Goal: Task Accomplishment & Management: Use online tool/utility

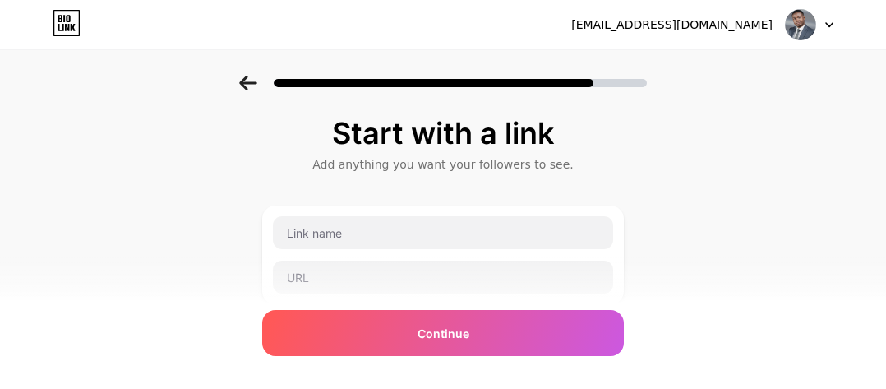
scroll to position [96, 0]
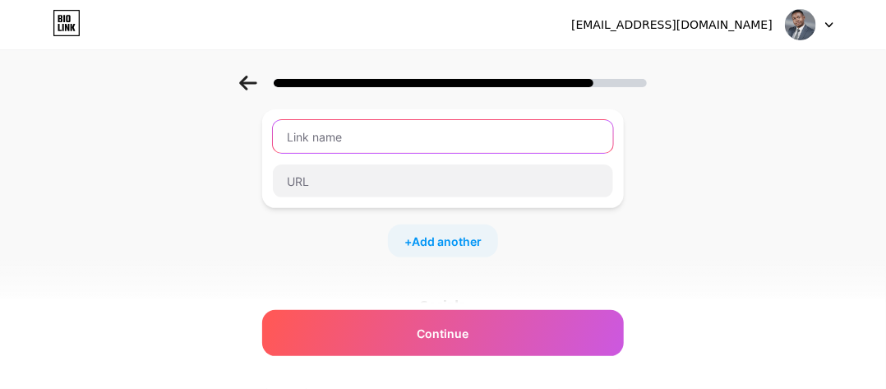
click at [349, 133] on input "text" at bounding box center [443, 136] width 340 height 33
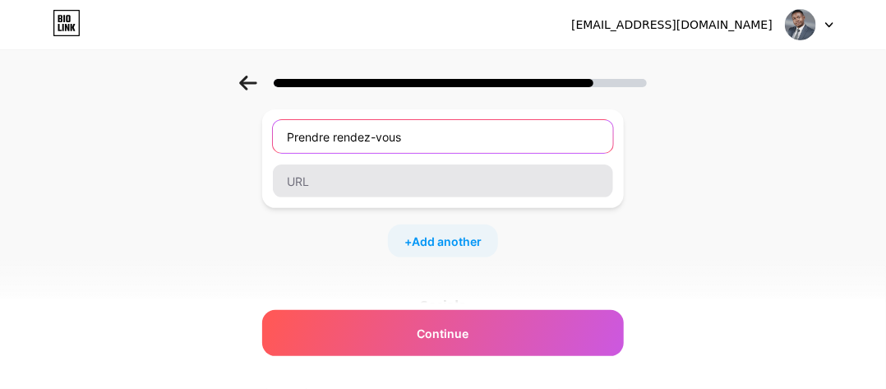
type input "Prendre rendez-vous"
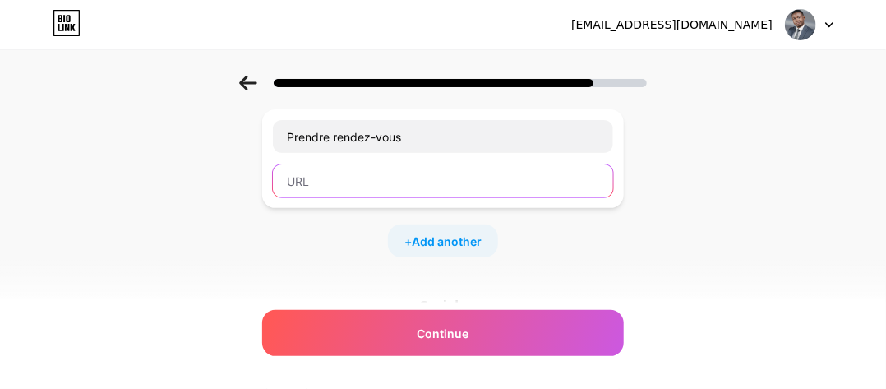
click at [392, 188] on input "text" at bounding box center [443, 180] width 340 height 33
paste input "[URL][DOMAIN_NAME]"
type input "[URL][DOMAIN_NAME]"
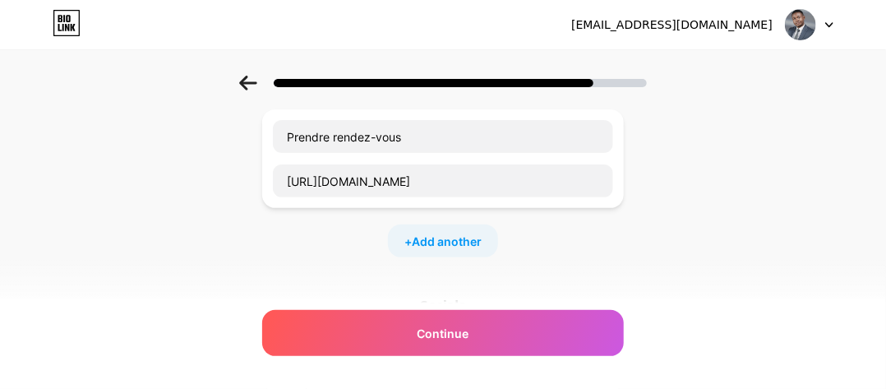
click at [689, 242] on div "Start with a link Add anything you want your followers to see. Prendre rendez-v…" at bounding box center [443, 268] width 886 height 578
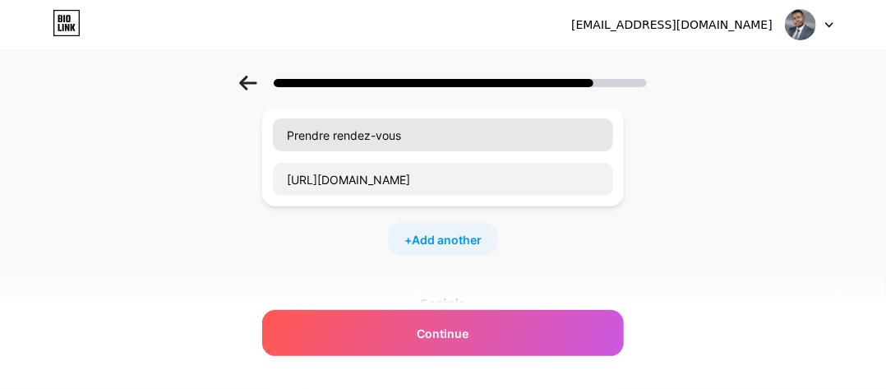
scroll to position [118, 0]
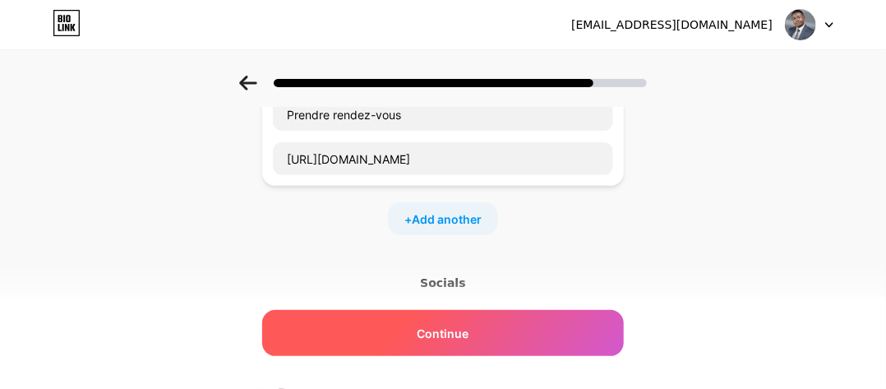
click at [432, 328] on span "Continue" at bounding box center [444, 333] width 52 height 17
click at [460, 328] on span "Continue" at bounding box center [444, 333] width 52 height 17
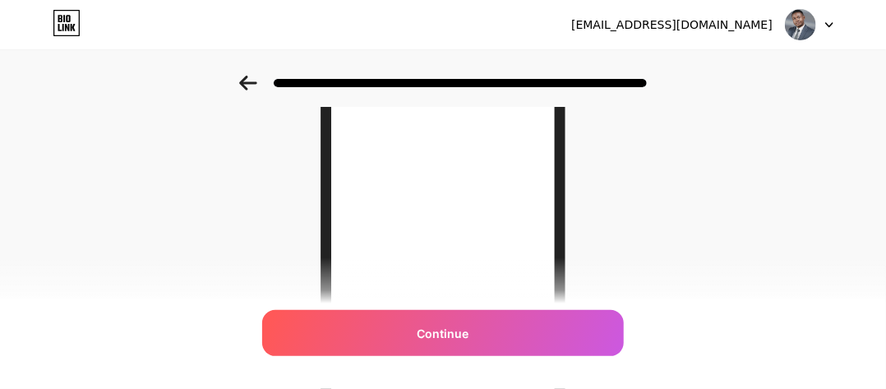
scroll to position [179, 0]
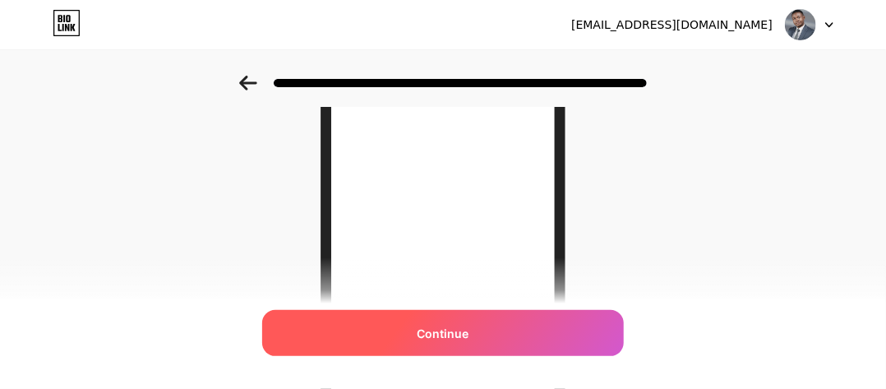
click at [436, 339] on span "Continue" at bounding box center [444, 333] width 52 height 17
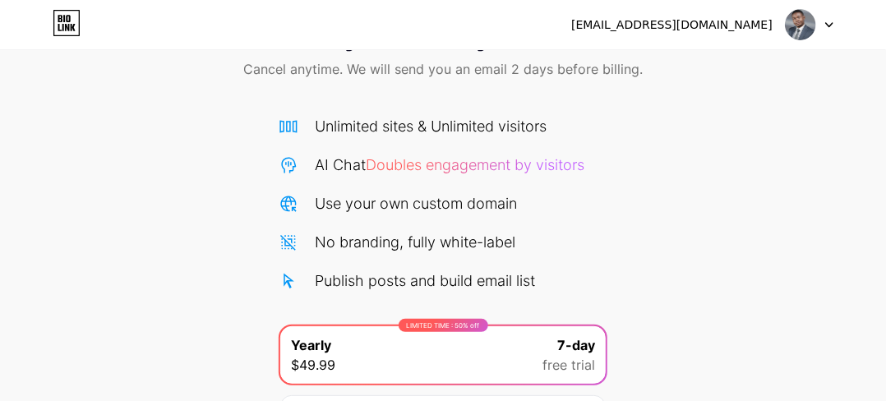
scroll to position [36, 0]
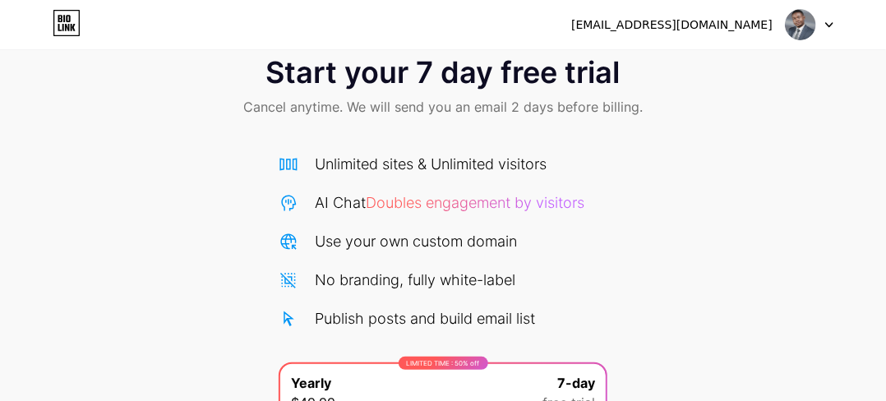
click at [834, 26] on div "[EMAIL_ADDRESS][DOMAIN_NAME] Logout" at bounding box center [443, 25] width 886 height 30
click at [832, 26] on icon at bounding box center [829, 25] width 8 height 6
click at [830, 26] on icon at bounding box center [829, 25] width 8 height 6
click at [436, 224] on div "Unlimited sites & Unlimited visitors AI Chat Doubles engagement by visitors Use…" at bounding box center [443, 241] width 329 height 177
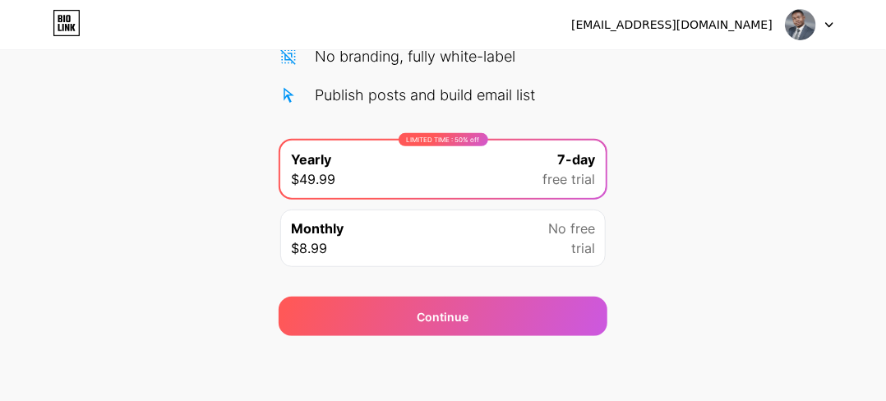
scroll to position [254, 0]
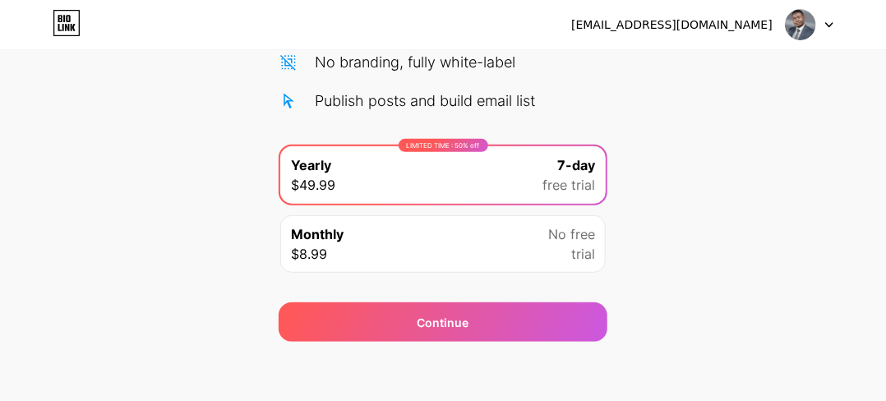
click at [78, 29] on icon at bounding box center [67, 23] width 28 height 26
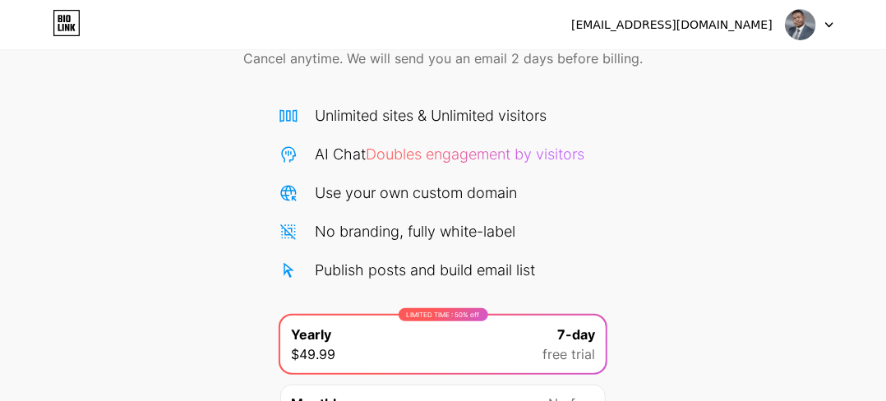
scroll to position [36, 0]
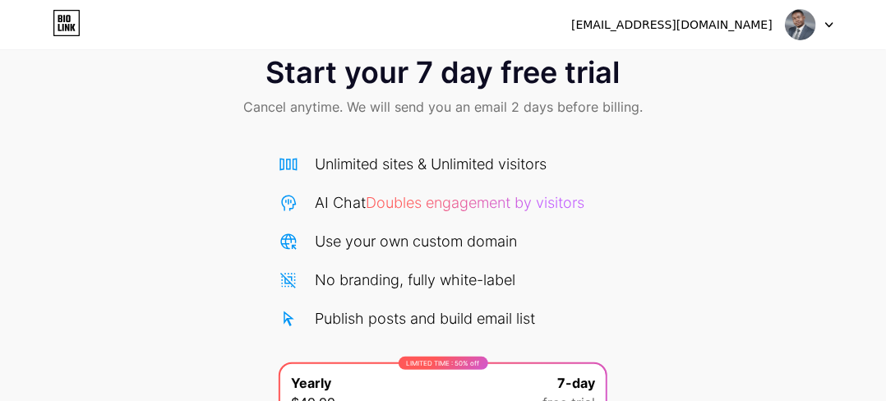
click at [730, 21] on div "[EMAIL_ADDRESS][DOMAIN_NAME]" at bounding box center [671, 24] width 201 height 17
click at [836, 30] on div "[EMAIL_ADDRESS][DOMAIN_NAME] Logout" at bounding box center [443, 25] width 886 height 30
click at [834, 25] on div "[EMAIL_ADDRESS][DOMAIN_NAME] Logout" at bounding box center [443, 25] width 886 height 30
click at [825, 25] on icon at bounding box center [829, 25] width 8 height 6
click at [700, 80] on li "Logout" at bounding box center [731, 67] width 204 height 44
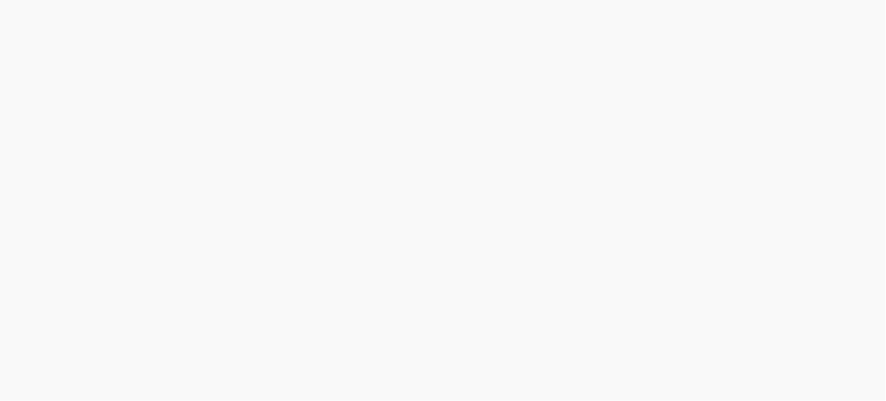
scroll to position [0, 0]
